Goal: Information Seeking & Learning: Compare options

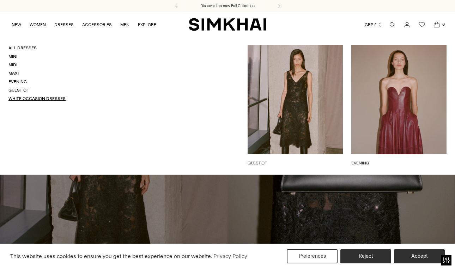
click at [23, 97] on link "White Occasion Dresses" at bounding box center [36, 98] width 57 height 5
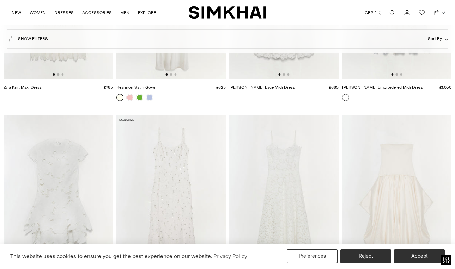
scroll to position [248, 0]
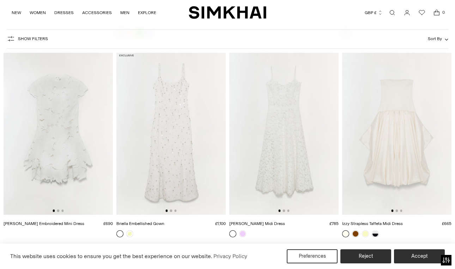
click at [206, 154] on img at bounding box center [170, 133] width 109 height 164
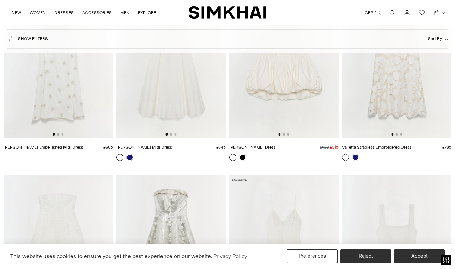
scroll to position [650, 0]
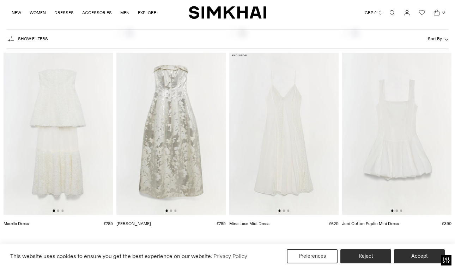
click at [74, 130] on img at bounding box center [58, 133] width 109 height 164
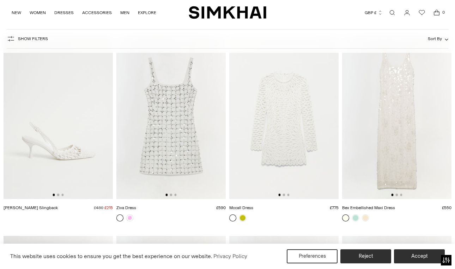
scroll to position [1061, 0]
click at [187, 117] on img at bounding box center [170, 117] width 109 height 164
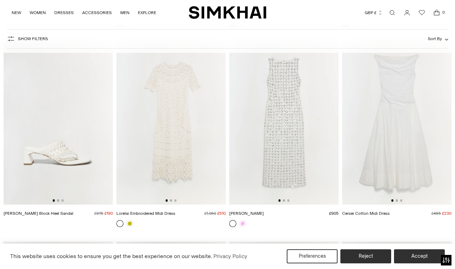
scroll to position [1262, 0]
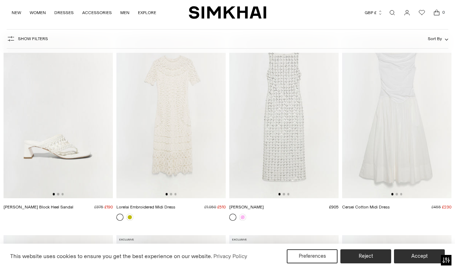
click at [390, 119] on img at bounding box center [396, 117] width 109 height 164
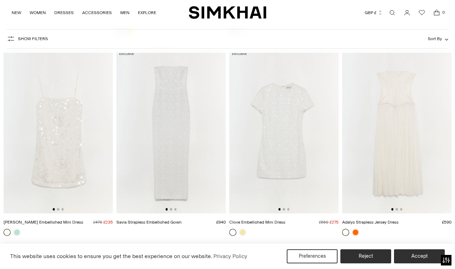
click at [389, 118] on img at bounding box center [396, 132] width 109 height 164
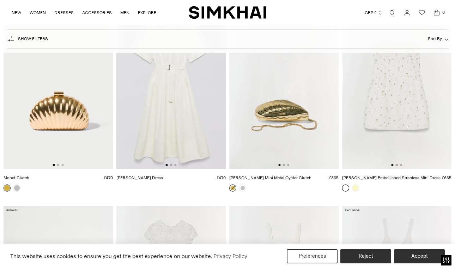
scroll to position [2898, 0]
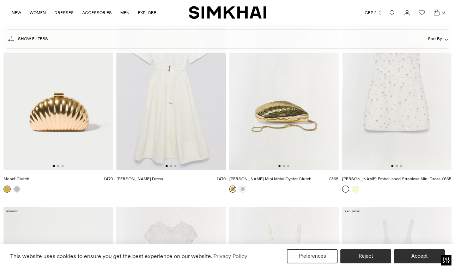
click at [388, 103] on img at bounding box center [396, 88] width 109 height 164
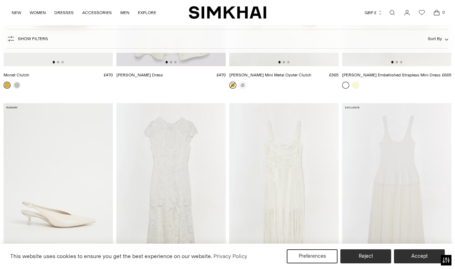
scroll to position [3028, 0]
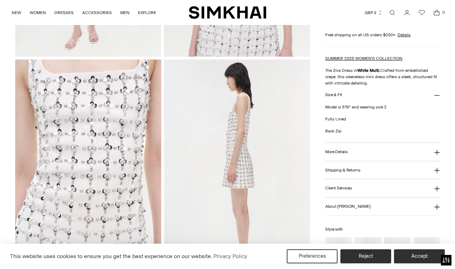
scroll to position [295, 0]
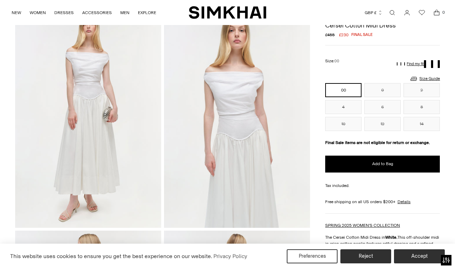
scroll to position [173, 0]
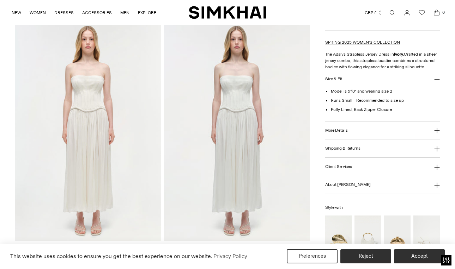
scroll to position [876, 0]
